Goal: Transaction & Acquisition: Purchase product/service

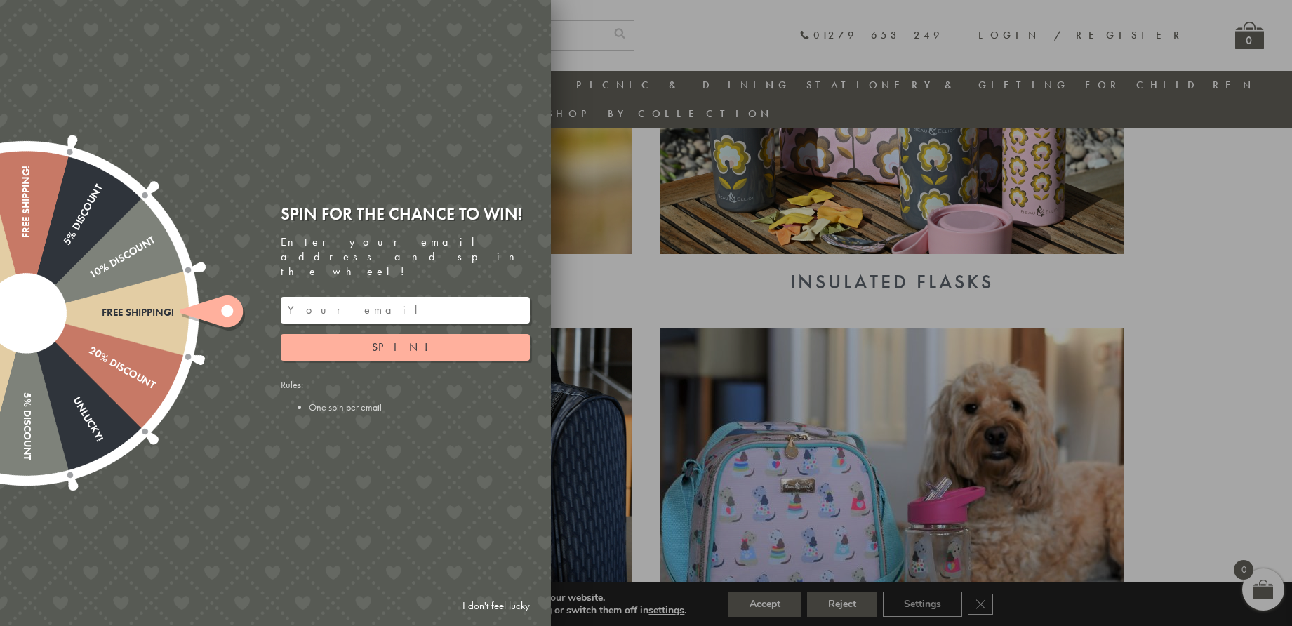
scroll to position [1304, 0]
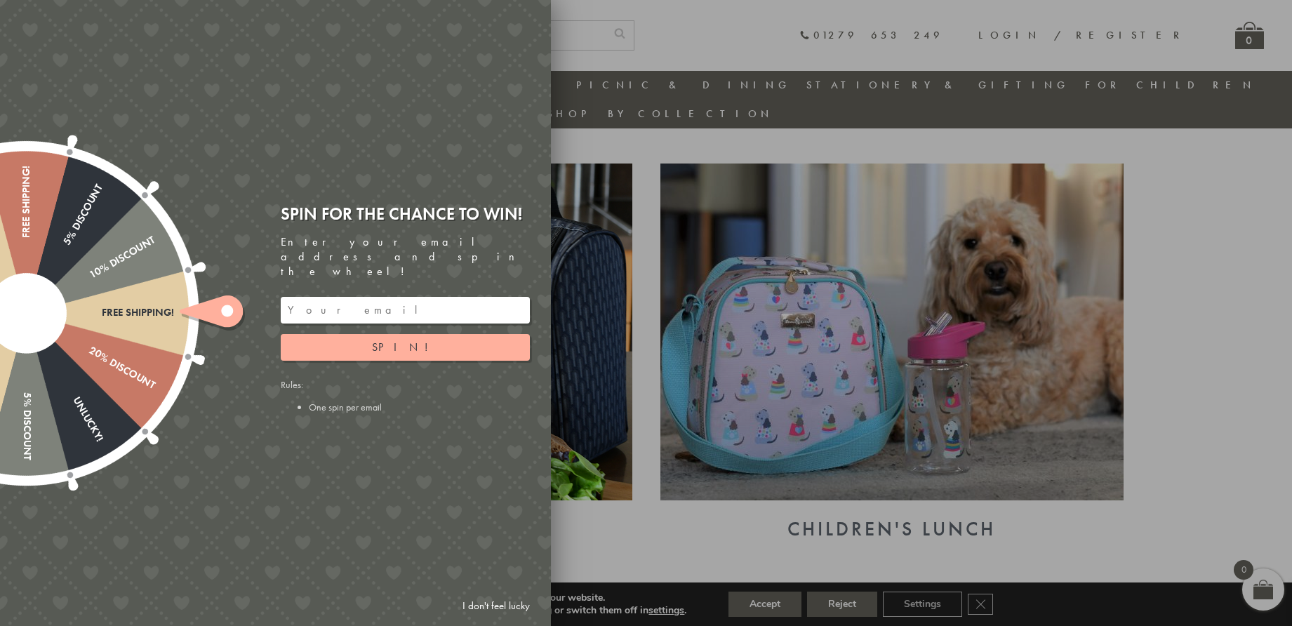
click at [508, 602] on link "I don't feel lucky" at bounding box center [496, 606] width 81 height 26
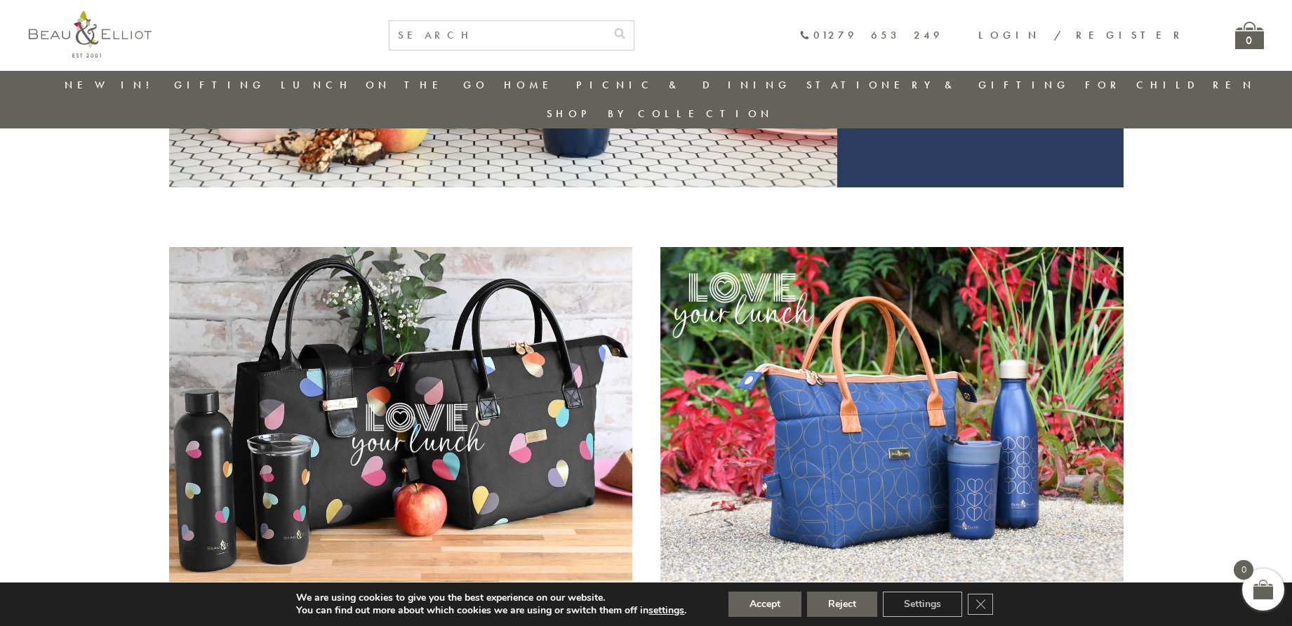
scroll to position [274, 0]
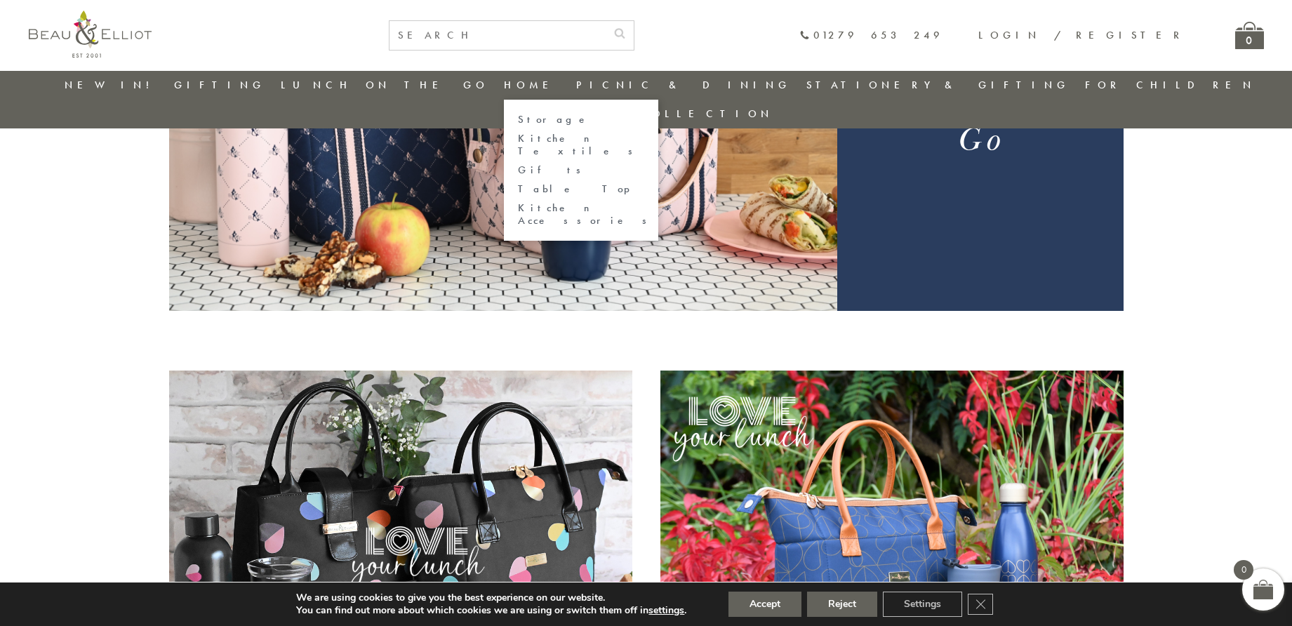
click at [518, 202] on link "Kitchen Accessories" at bounding box center [581, 214] width 126 height 25
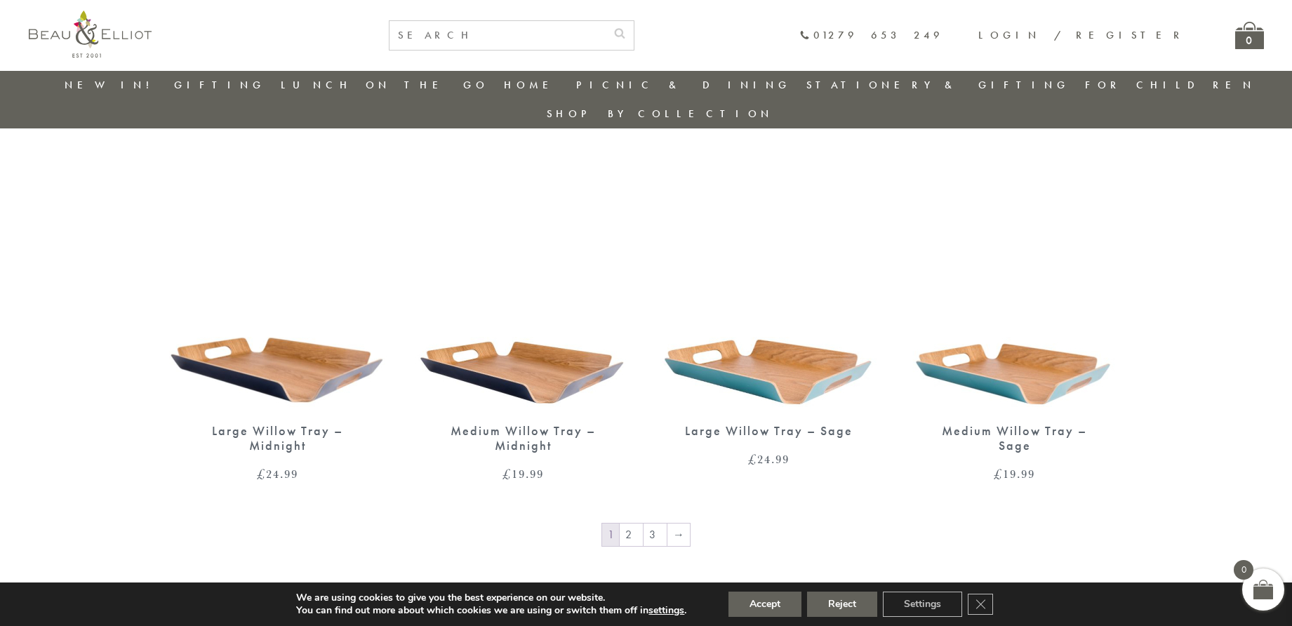
scroll to position [2428, 0]
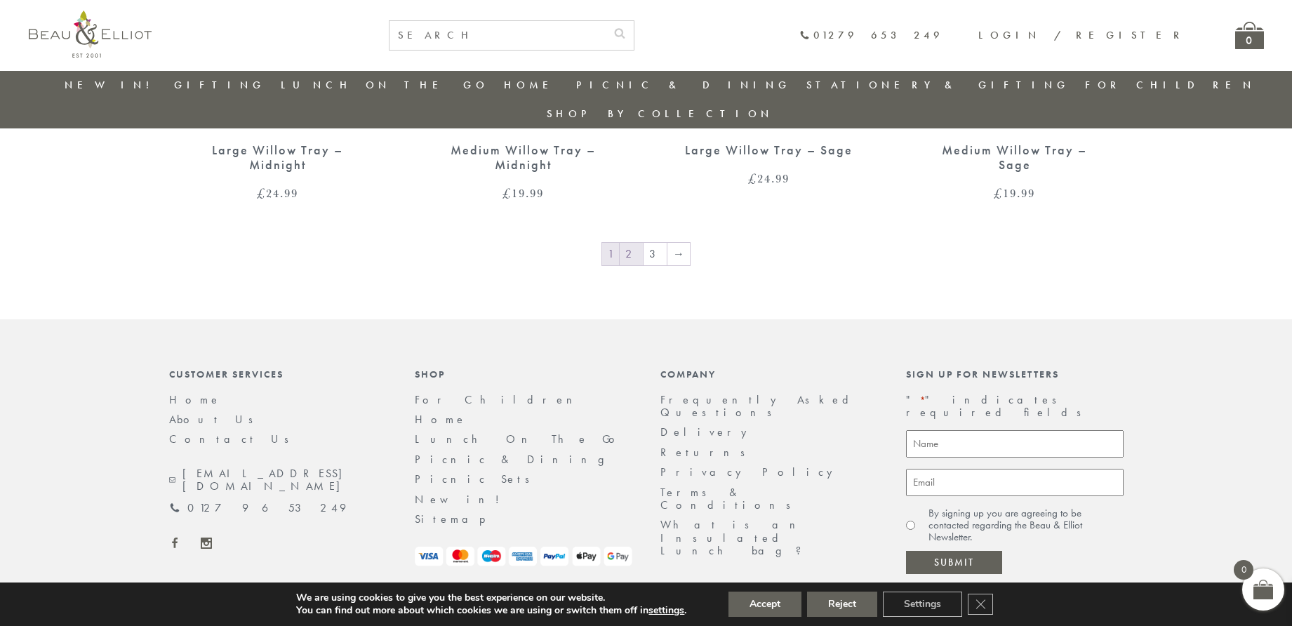
click at [638, 243] on link "2" at bounding box center [631, 254] width 23 height 22
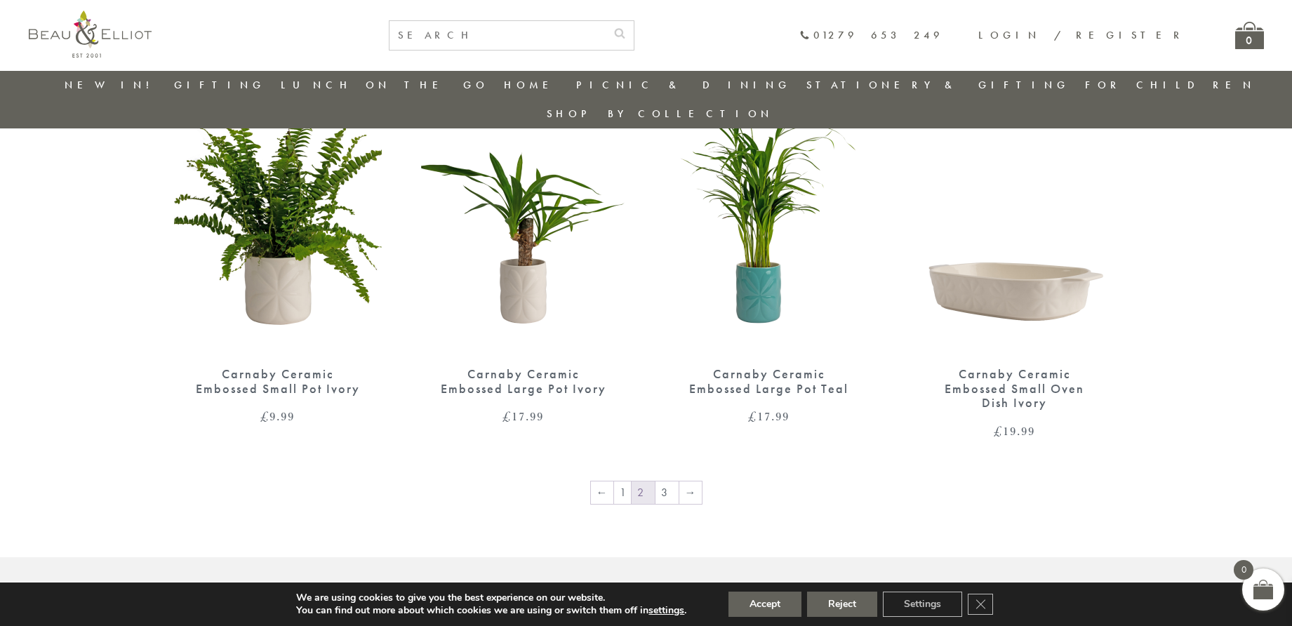
scroll to position [2217, 0]
click at [661, 483] on link "3" at bounding box center [667, 494] width 23 height 22
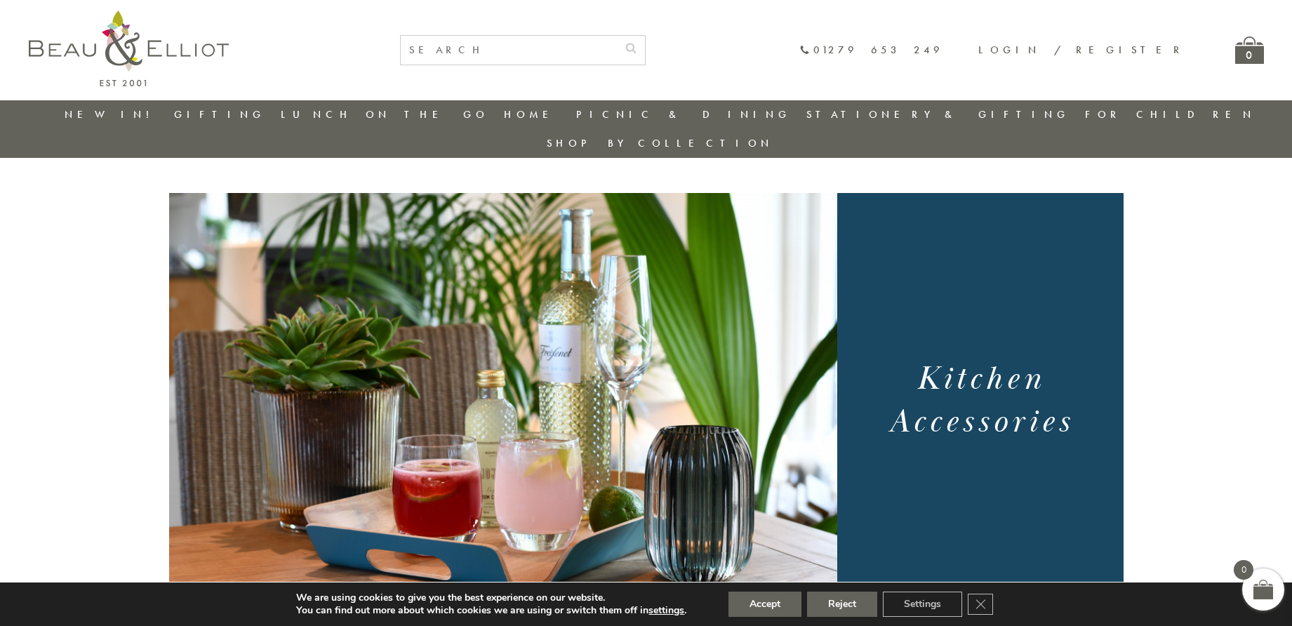
click at [617, 58] on input "text" at bounding box center [509, 50] width 216 height 29
type input "PLACE MATS"
click at [637, 46] on icon "submit" at bounding box center [631, 47] width 11 height 11
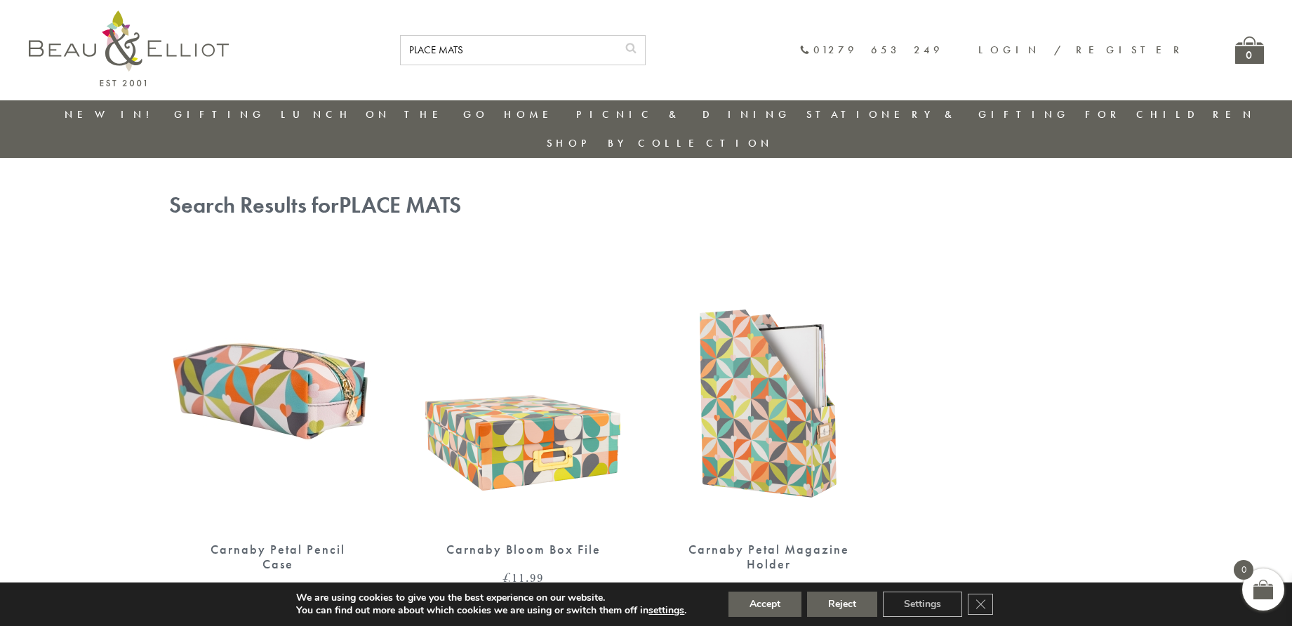
drag, startPoint x: 578, startPoint y: 55, endPoint x: 542, endPoint y: 53, distance: 36.6
click at [542, 53] on input "PLACE MATS" at bounding box center [509, 50] width 216 height 29
type input "TABLE MATS"
click at [637, 50] on icon "submit" at bounding box center [631, 47] width 11 height 11
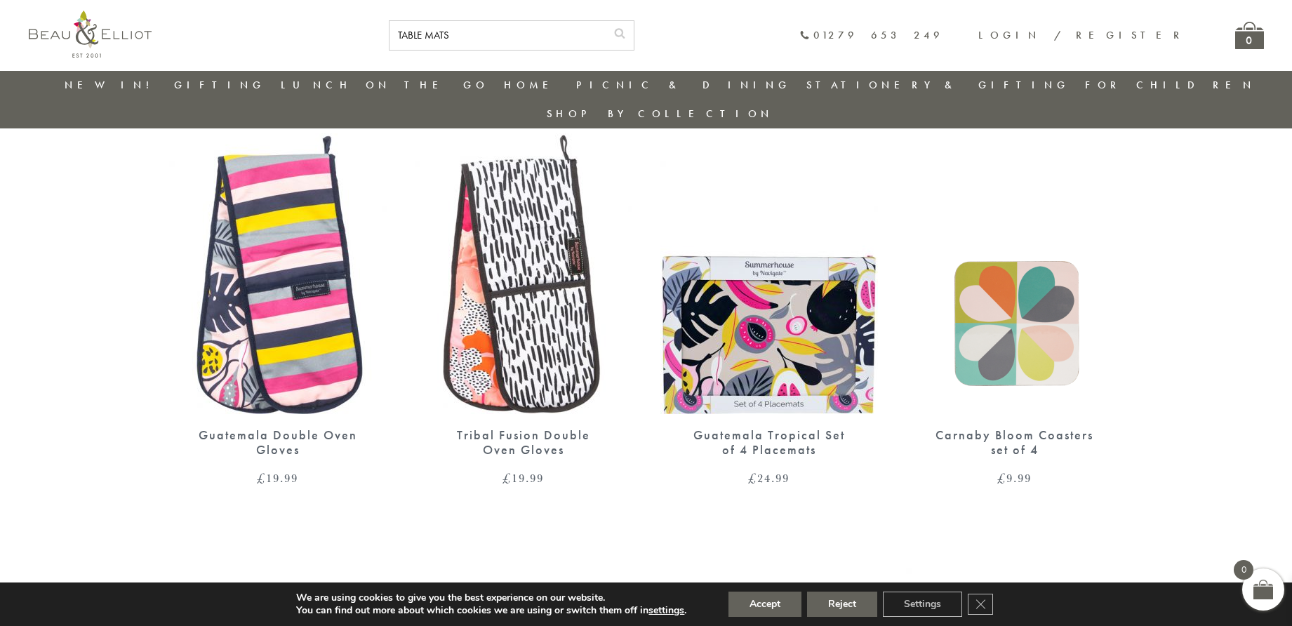
scroll to position [461, 0]
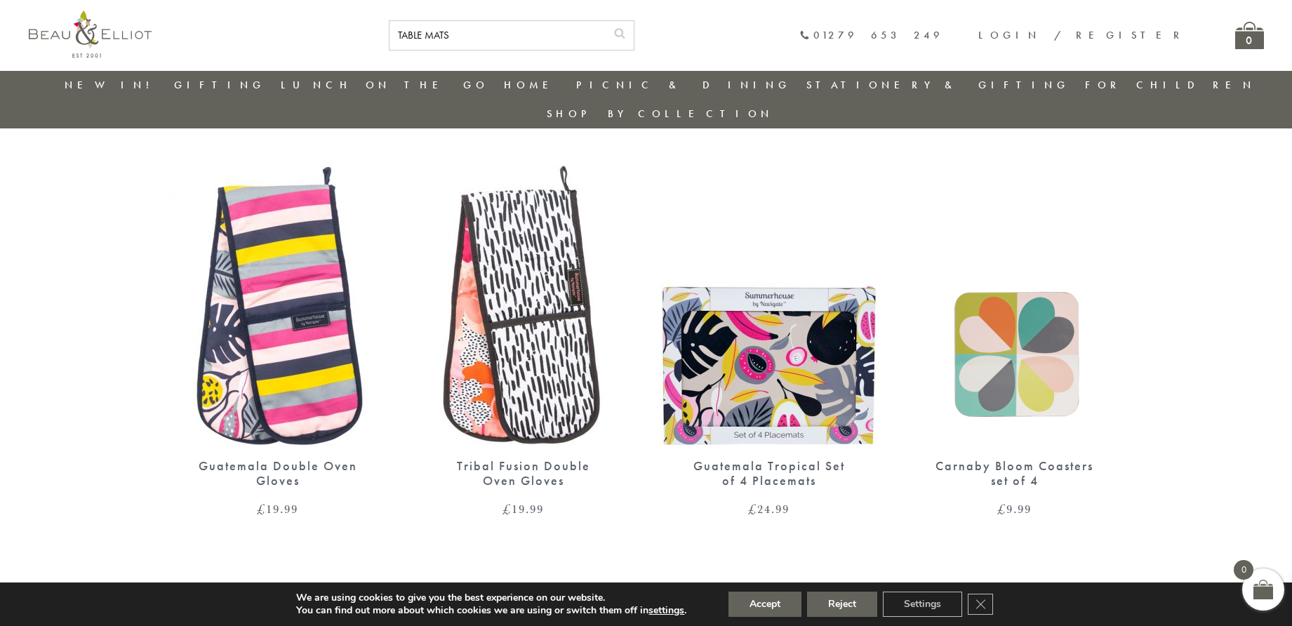
click at [772, 352] on img at bounding box center [770, 304] width 218 height 281
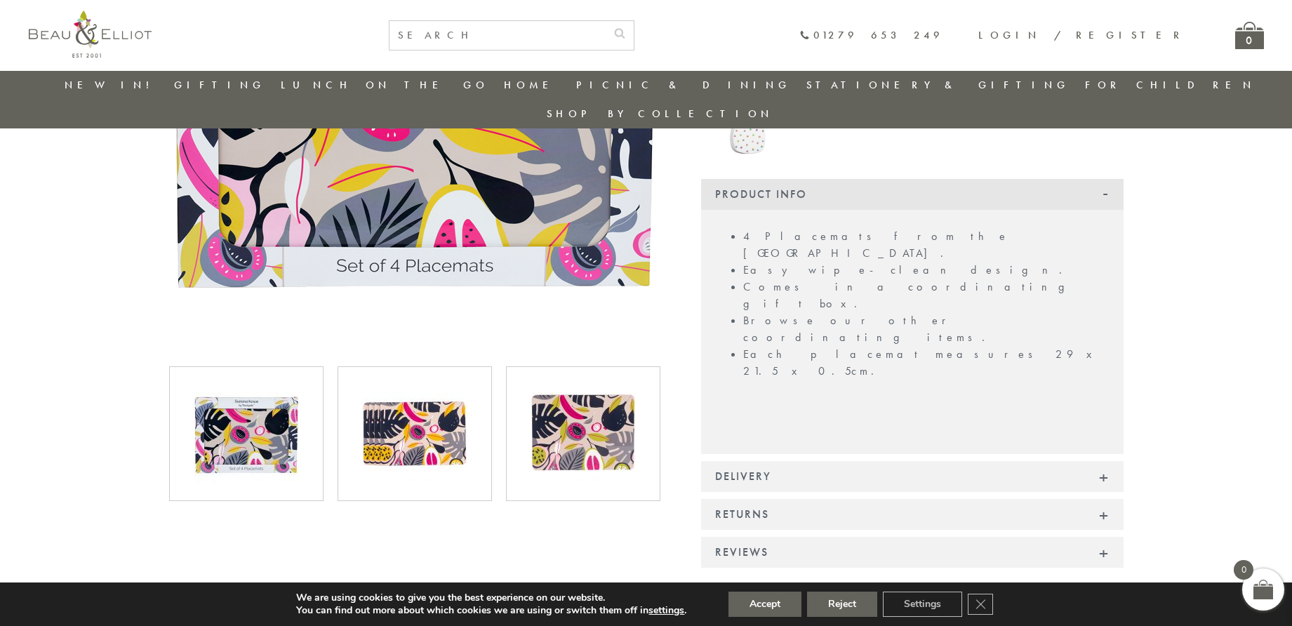
scroll to position [322, 0]
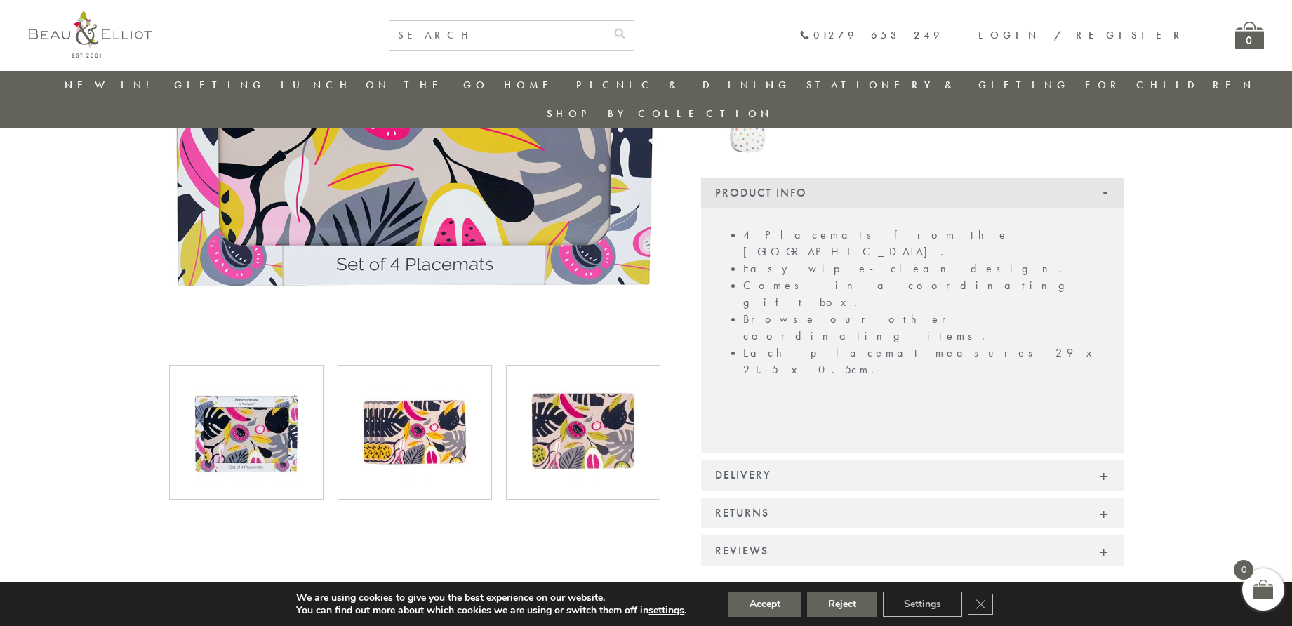
click at [571, 397] on img at bounding box center [583, 432] width 105 height 105
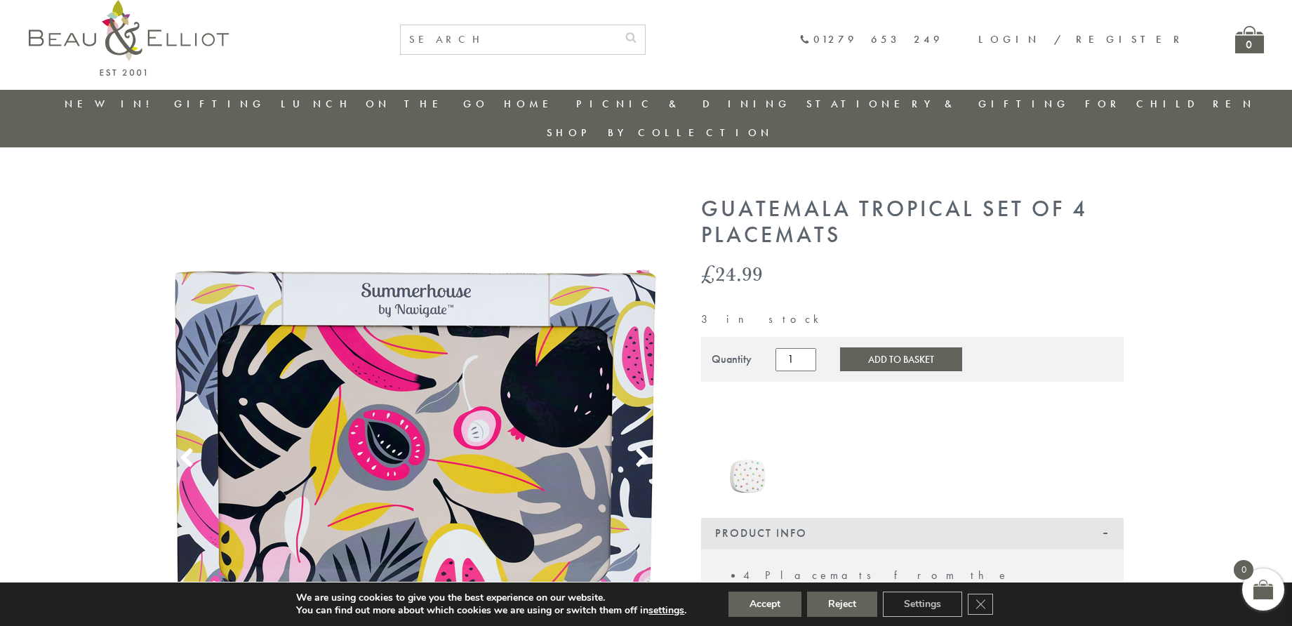
scroll to position [0, 0]
